Goal: Task Accomplishment & Management: Complete application form

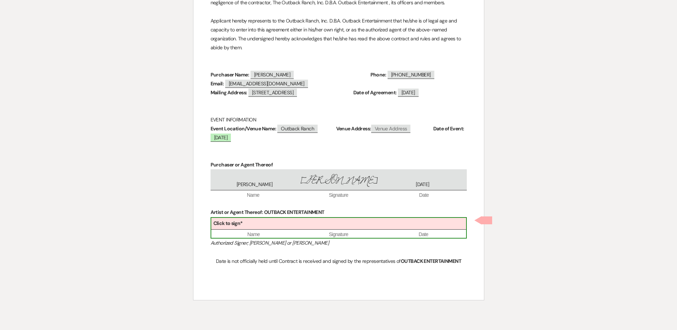
scroll to position [1423, 0]
click at [353, 221] on div "Click to sign*" at bounding box center [338, 223] width 255 height 12
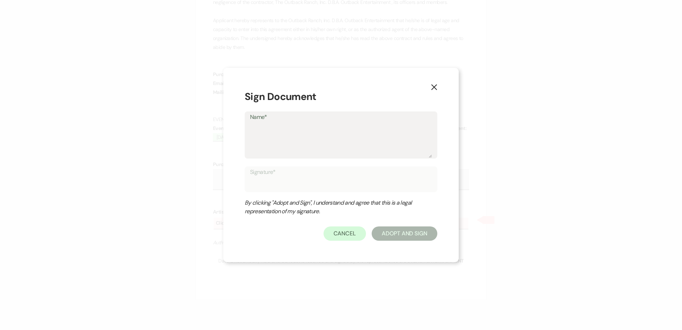
type textarea "H"
type input "H"
type textarea "Ho"
type input "Ho"
type textarea "Hol"
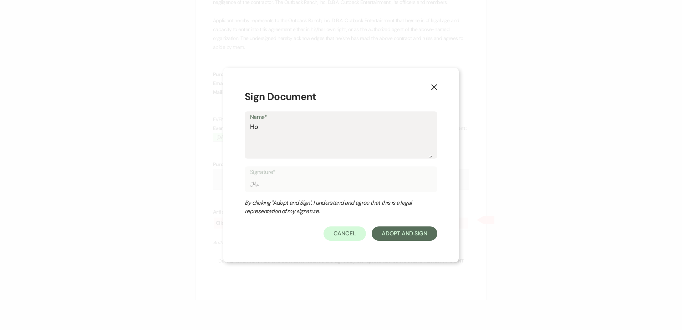
type input "Hol"
type textarea "[PERSON_NAME]"
type input "[PERSON_NAME]"
type textarea "[PERSON_NAME]"
type input "[PERSON_NAME]"
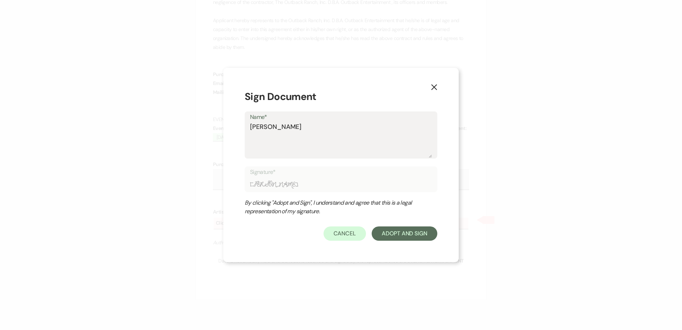
type textarea "[PERSON_NAME]"
type input "[PERSON_NAME]"
type textarea "[PERSON_NAME]"
type input "[PERSON_NAME]"
type textarea "[PERSON_NAME]"
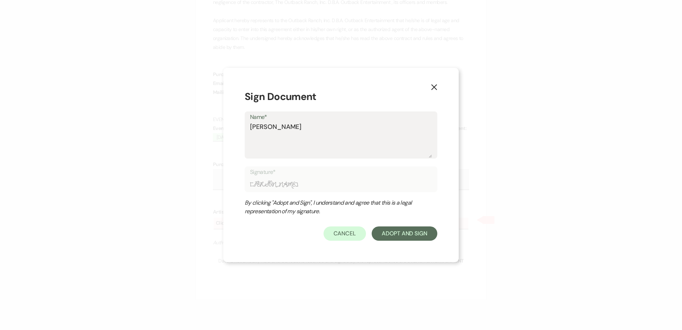
type input "[PERSON_NAME]"
type textarea "[PERSON_NAME]"
type input "[PERSON_NAME]"
type textarea "[PERSON_NAME]"
type input "[PERSON_NAME]"
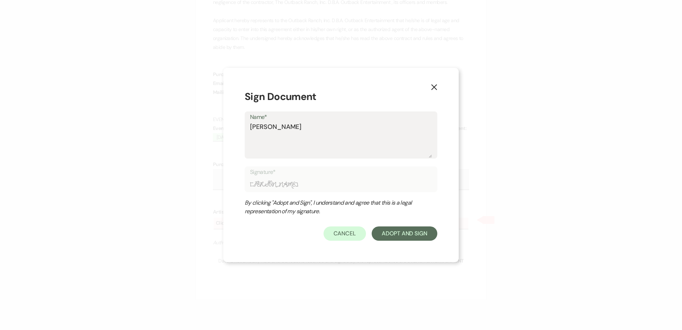
type textarea "[PERSON_NAME]"
type input "[PERSON_NAME]"
type textarea "[PERSON_NAME]"
type input "[PERSON_NAME]"
type textarea "[PERSON_NAME]"
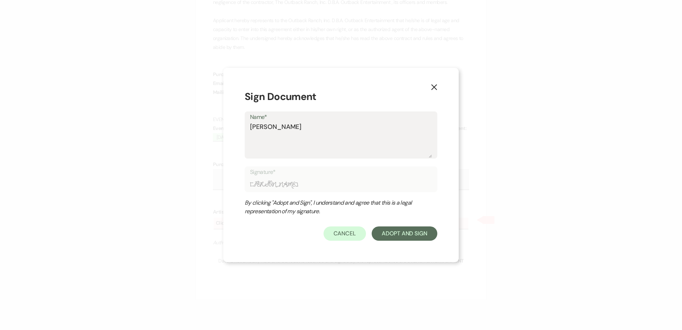
type input "[PERSON_NAME]"
type textarea "[PERSON_NAME]"
type input "[PERSON_NAME]"
type textarea "[PERSON_NAME]"
click at [401, 237] on button "Adopt And Sign" at bounding box center [405, 233] width 66 height 14
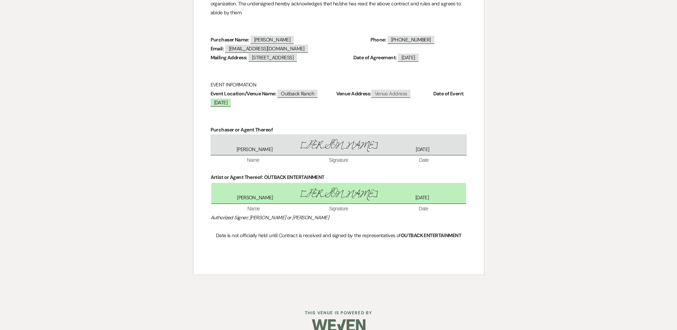
scroll to position [1491, 0]
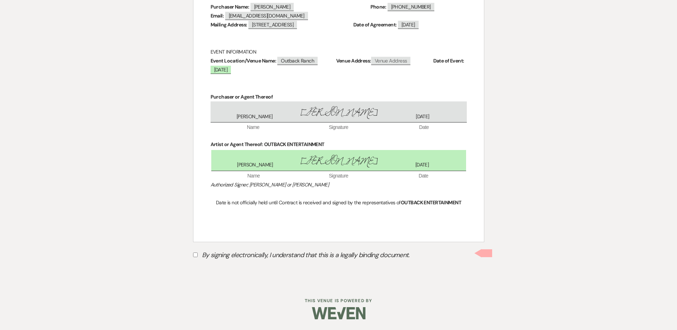
click at [196, 255] on input "By signing electronically, I understand that this is a legally binding document." at bounding box center [195, 254] width 5 height 5
checkbox input "true"
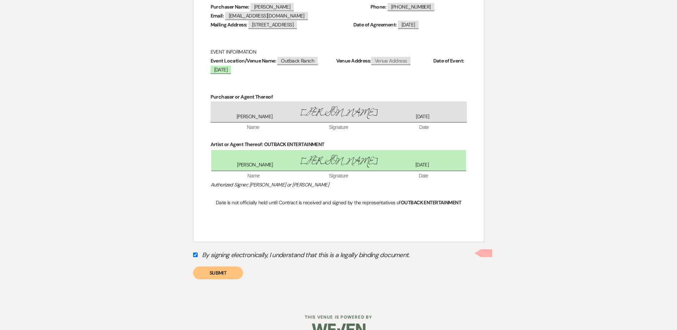
click at [214, 274] on button "Submit" at bounding box center [218, 272] width 50 height 13
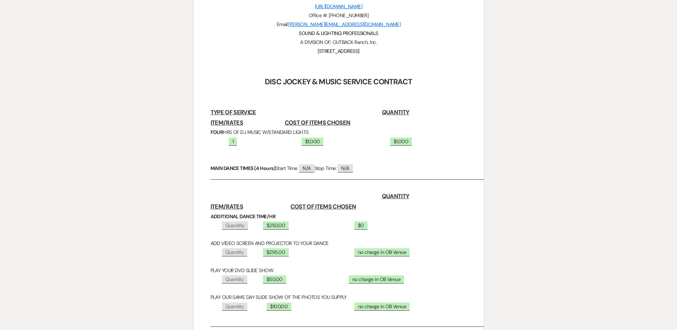
scroll to position [0, 0]
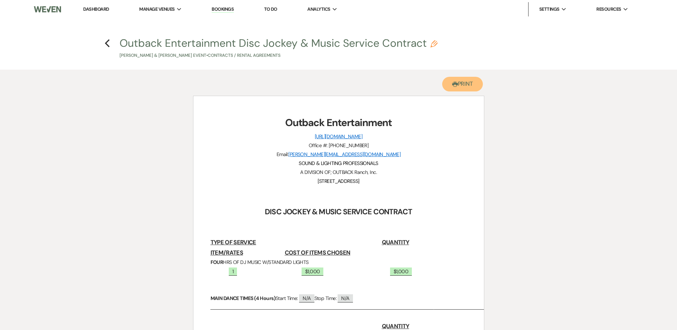
drag, startPoint x: 472, startPoint y: 82, endPoint x: 44, endPoint y: 292, distance: 476.6
click at [472, 82] on button "Printer Print" at bounding box center [462, 84] width 41 height 15
click at [106, 44] on use "button" at bounding box center [107, 43] width 5 height 8
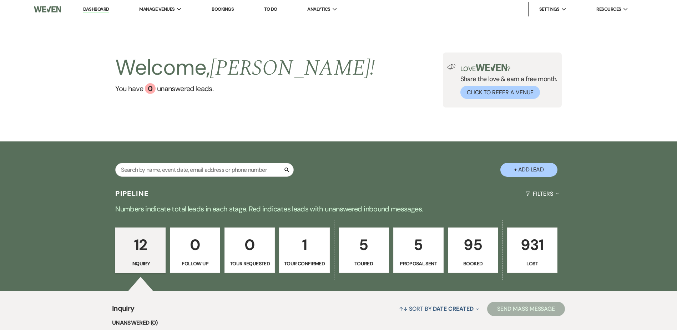
click at [475, 249] on p "95" at bounding box center [472, 245] width 41 height 24
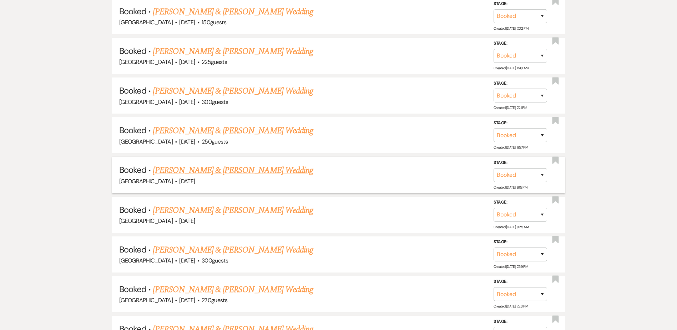
scroll to position [693, 0]
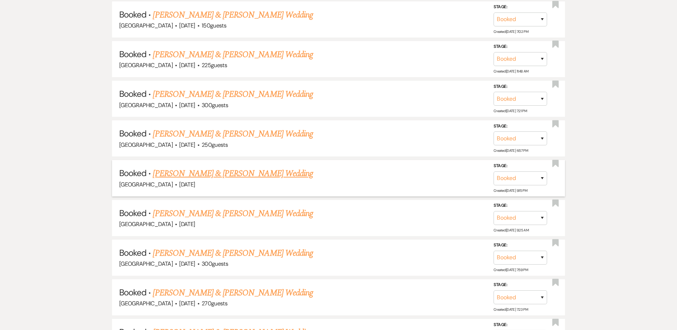
click at [236, 168] on link "Brady Gile & Madisyn Tessmer's Wedding" at bounding box center [233, 173] width 160 height 13
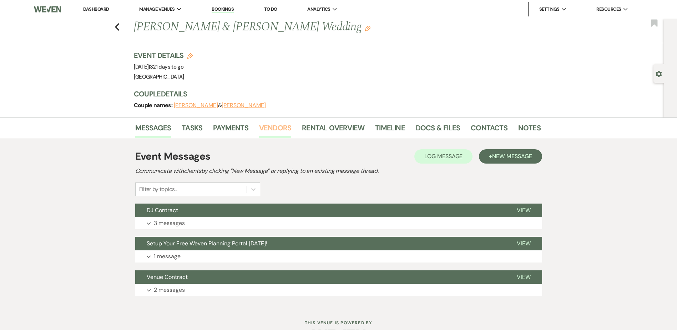
click at [282, 129] on link "Vendors" at bounding box center [275, 130] width 32 height 16
